Goal: Obtain resource: Obtain resource

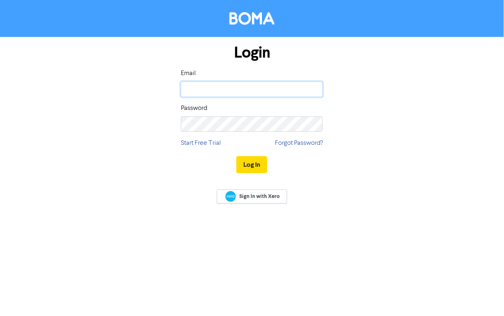
click at [215, 90] on input "email" at bounding box center [252, 89] width 142 height 15
click at [112, 128] on div "Login Email Password Start Free Trial Forgot Password? Log In" at bounding box center [252, 109] width 462 height 144
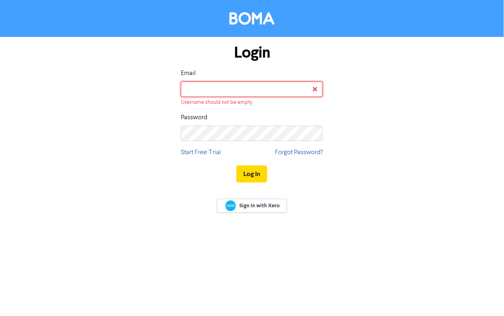
click at [230, 86] on input "email" at bounding box center [252, 89] width 142 height 15
type input "[EMAIL_ADDRESS][DOMAIN_NAME]"
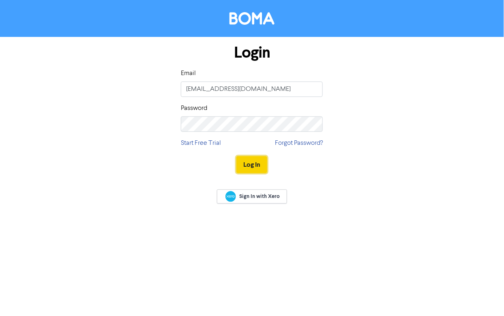
click at [257, 165] on button "Log In" at bounding box center [251, 164] width 31 height 17
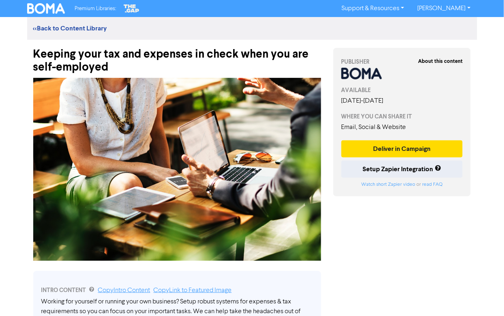
click at [426, 50] on div "About this content PUBLISHER AVAILABLE August 13th, 2025 - January 30th, 2026 W…" at bounding box center [402, 122] width 138 height 148
click at [15, 81] on div "Premium Libraries: Support & Resources Video Tutorials FAQ & Guides Marketing E…" at bounding box center [252, 158] width 504 height 316
click at [85, 51] on div "Keeping your tax and expenses in check when you are self-employed" at bounding box center [177, 57] width 288 height 34
click at [118, 65] on div "Keeping your tax and expenses in check when you are self-employed" at bounding box center [177, 57] width 288 height 34
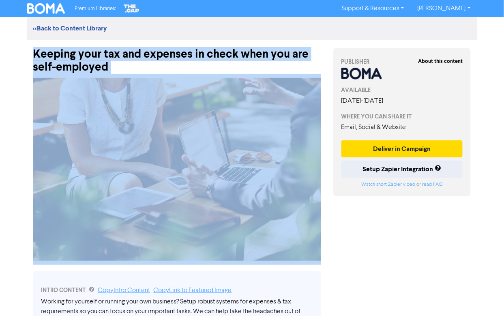
drag, startPoint x: 118, startPoint y: 65, endPoint x: 31, endPoint y: 44, distance: 89.0
click at [31, 44] on div "Keeping your tax and expenses in check when you are self-employed" at bounding box center [177, 57] width 300 height 34
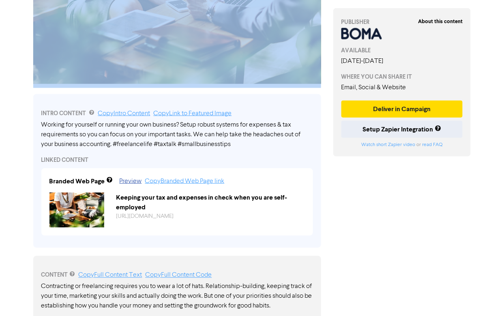
scroll to position [178, 0]
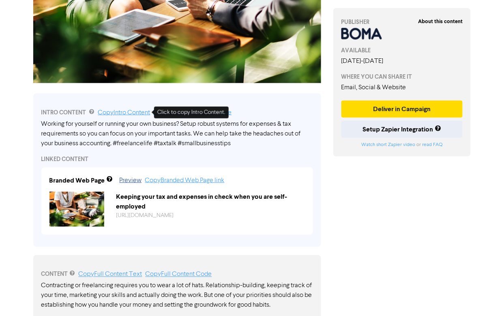
click at [126, 114] on link "Copy Intro Content" at bounding box center [124, 113] width 52 height 6
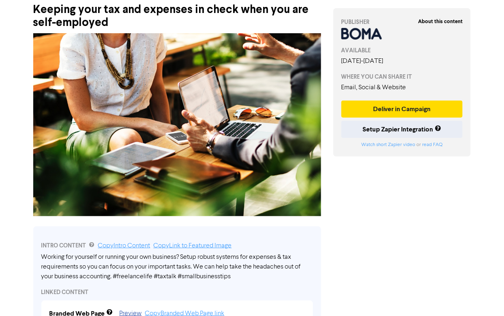
scroll to position [0, 0]
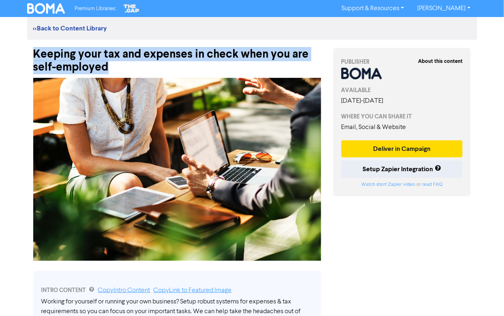
drag, startPoint x: 107, startPoint y: 72, endPoint x: 26, endPoint y: 57, distance: 82.6
copy div "Keeping your tax and expenses in check when you are self-employed"
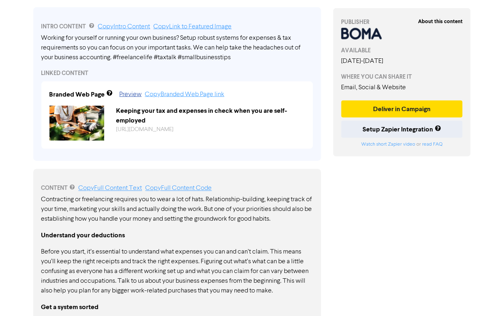
scroll to position [271, 0]
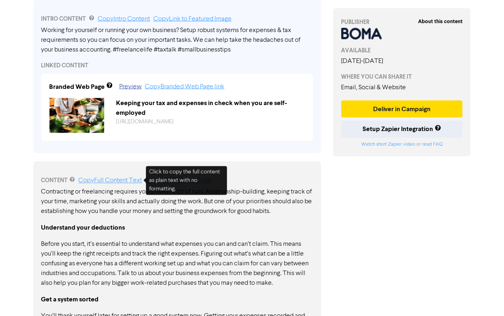
click at [103, 181] on link "Copy Full Content Text" at bounding box center [111, 181] width 64 height 6
